Goal: Task Accomplishment & Management: Use online tool/utility

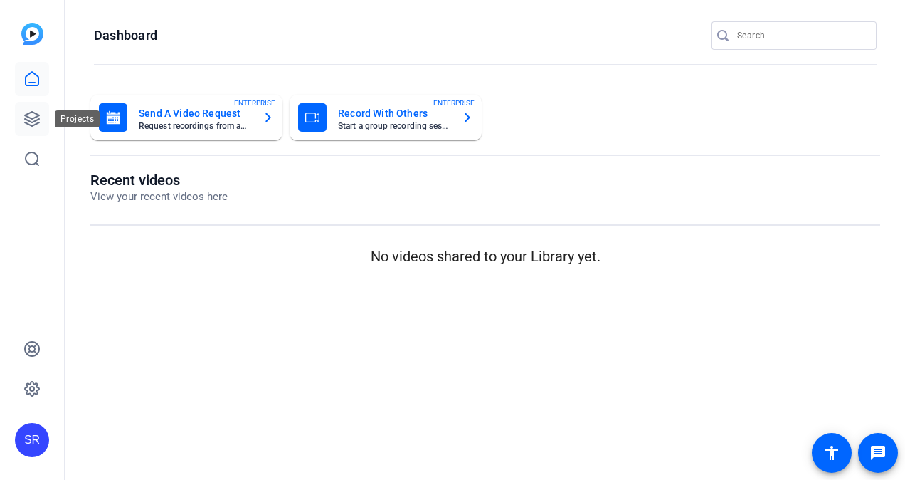
click at [32, 115] on icon at bounding box center [31, 118] width 17 height 17
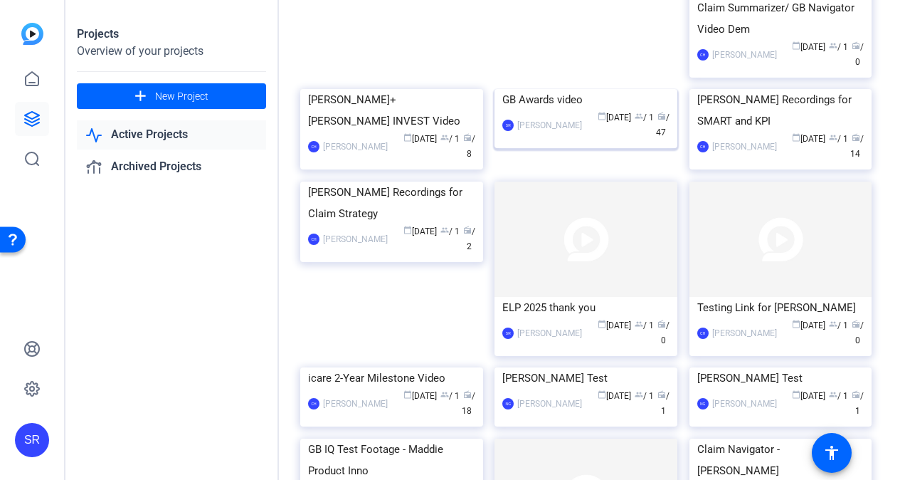
scroll to position [2077, 0]
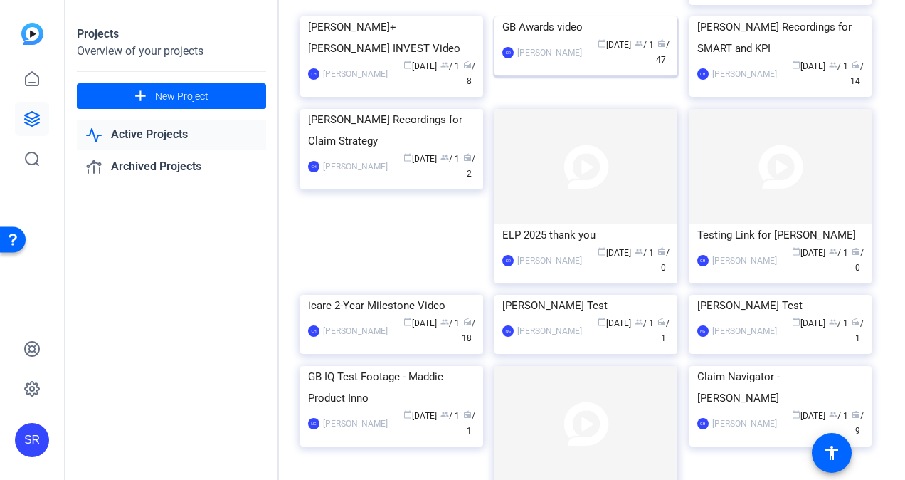
click at [566, 38] on div "GB Awards video" at bounding box center [585, 26] width 167 height 21
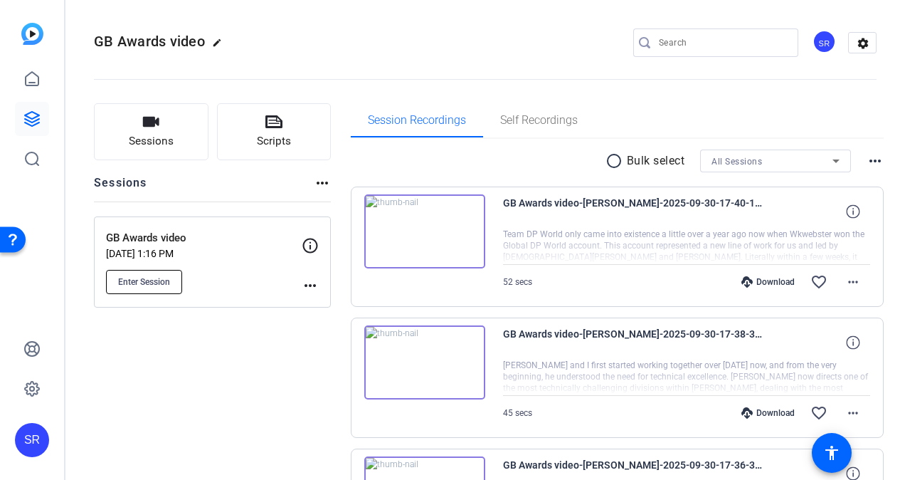
click at [167, 290] on button "Enter Session" at bounding box center [144, 282] width 76 height 24
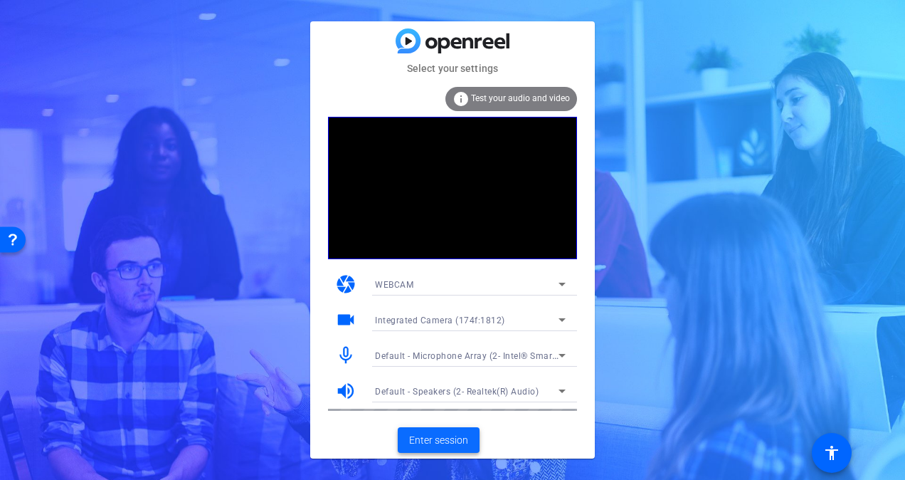
click at [420, 443] on span "Enter session" at bounding box center [438, 440] width 59 height 15
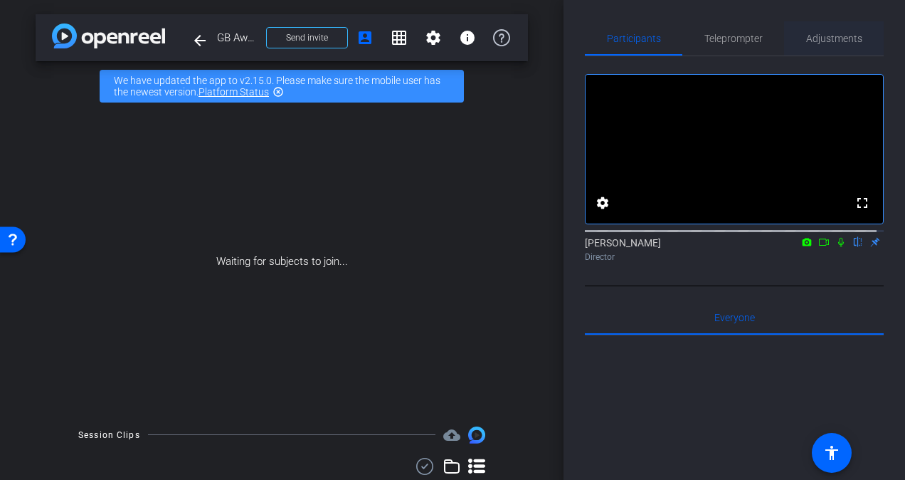
click at [817, 40] on span "Adjustments" at bounding box center [834, 38] width 56 height 10
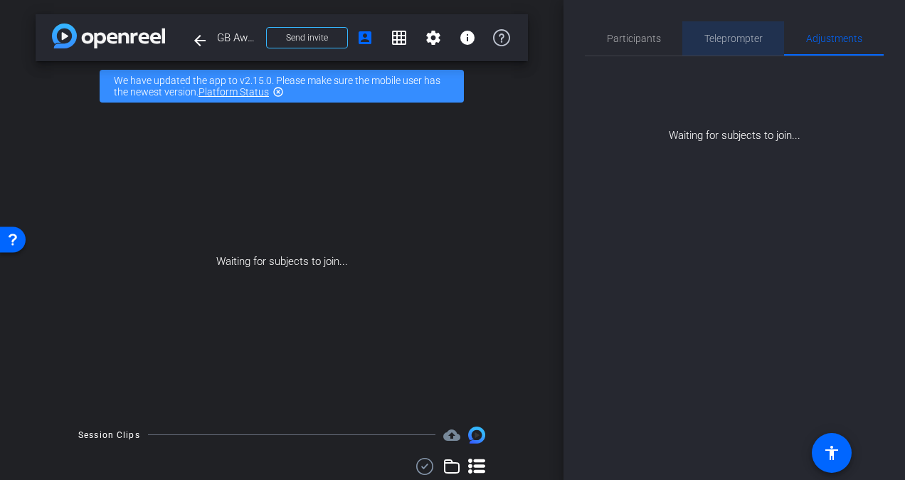
click at [720, 47] on span "Teleprompter" at bounding box center [734, 38] width 58 height 34
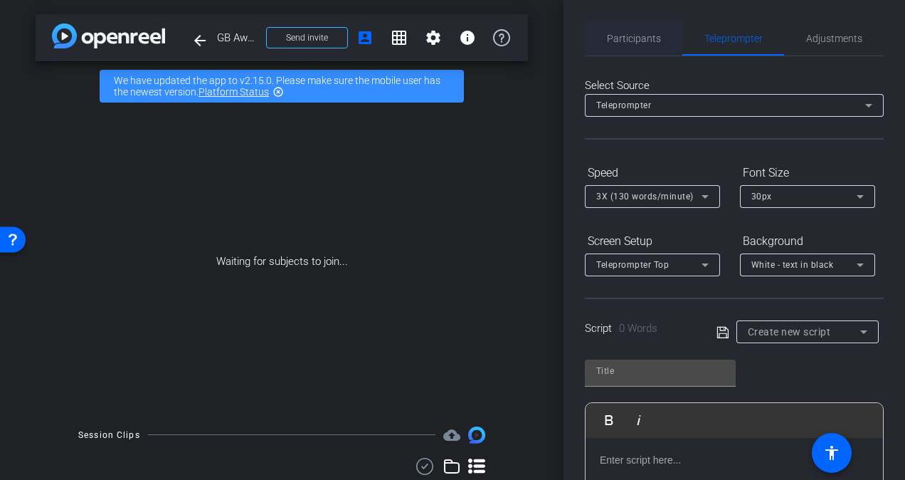
click at [627, 33] on span "Participants" at bounding box center [634, 38] width 54 height 34
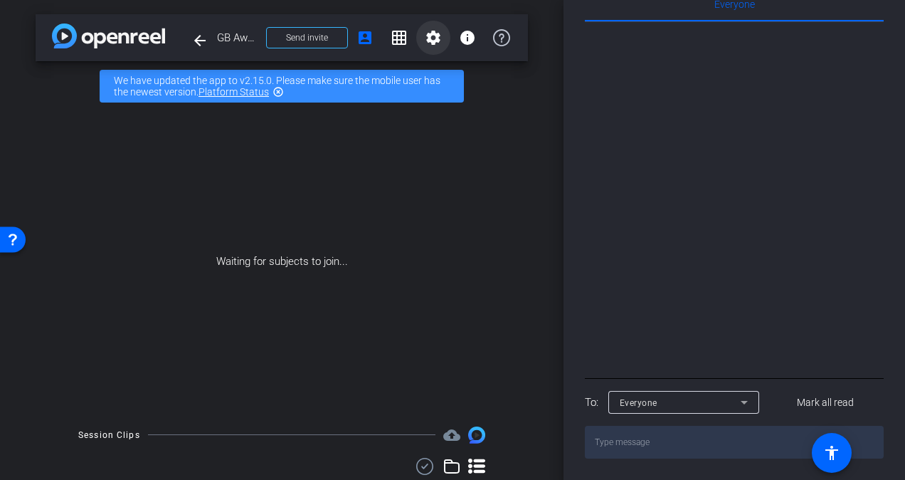
click at [425, 43] on mat-icon "settings" at bounding box center [433, 37] width 17 height 17
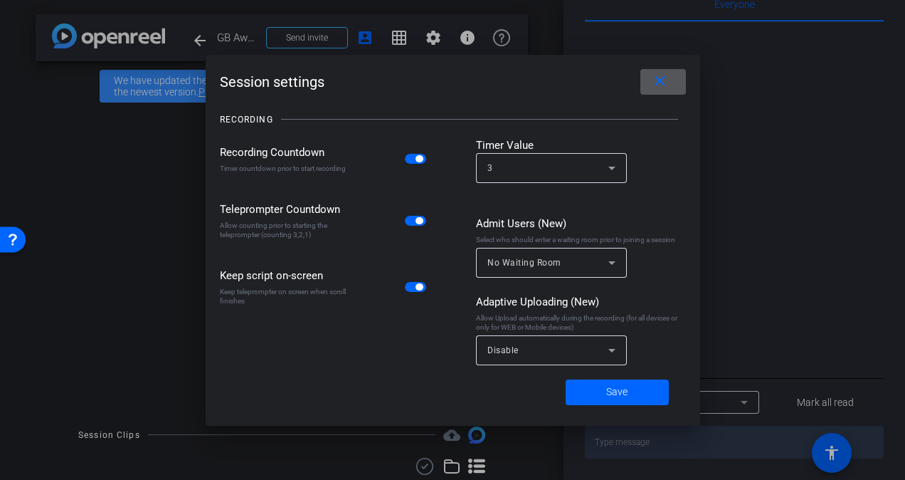
click at [648, 84] on span at bounding box center [664, 82] width 46 height 34
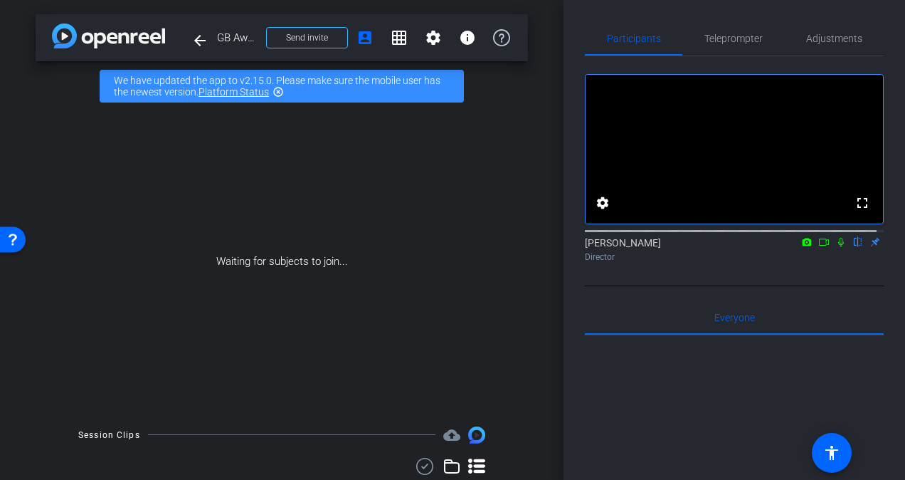
click at [803, 246] on icon at bounding box center [807, 242] width 9 height 8
click at [800, 255] on div at bounding box center [452, 240] width 905 height 480
click at [818, 247] on icon at bounding box center [823, 242] width 11 height 10
click at [835, 247] on icon at bounding box center [840, 242] width 11 height 10
click at [851, 248] on mat-icon "flip" at bounding box center [858, 241] width 17 height 13
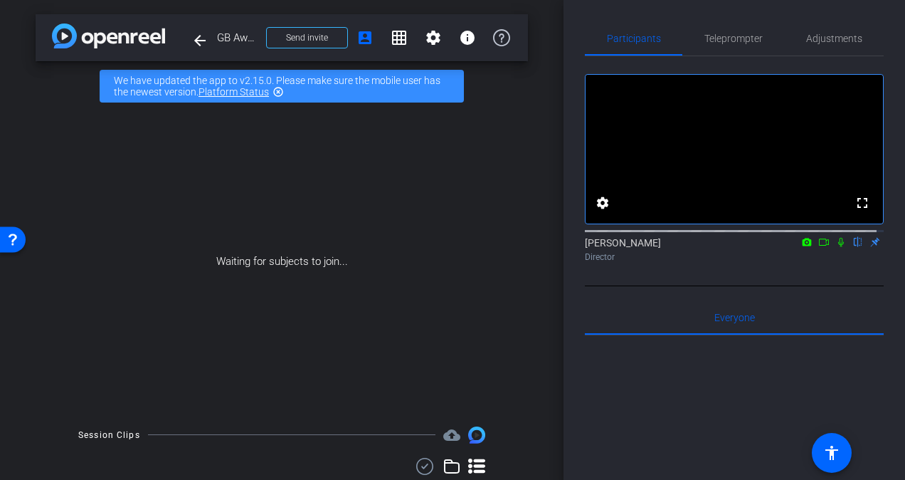
click at [851, 248] on mat-icon "flip" at bounding box center [858, 241] width 17 height 13
click at [471, 464] on icon at bounding box center [476, 465] width 17 height 15
click at [357, 40] on mat-icon "account_box" at bounding box center [365, 37] width 17 height 17
click at [364, 37] on mat-icon "account_box" at bounding box center [365, 37] width 17 height 17
click at [460, 41] on mat-icon "info" at bounding box center [467, 37] width 17 height 17
